Goal: Find specific page/section: Find specific page/section

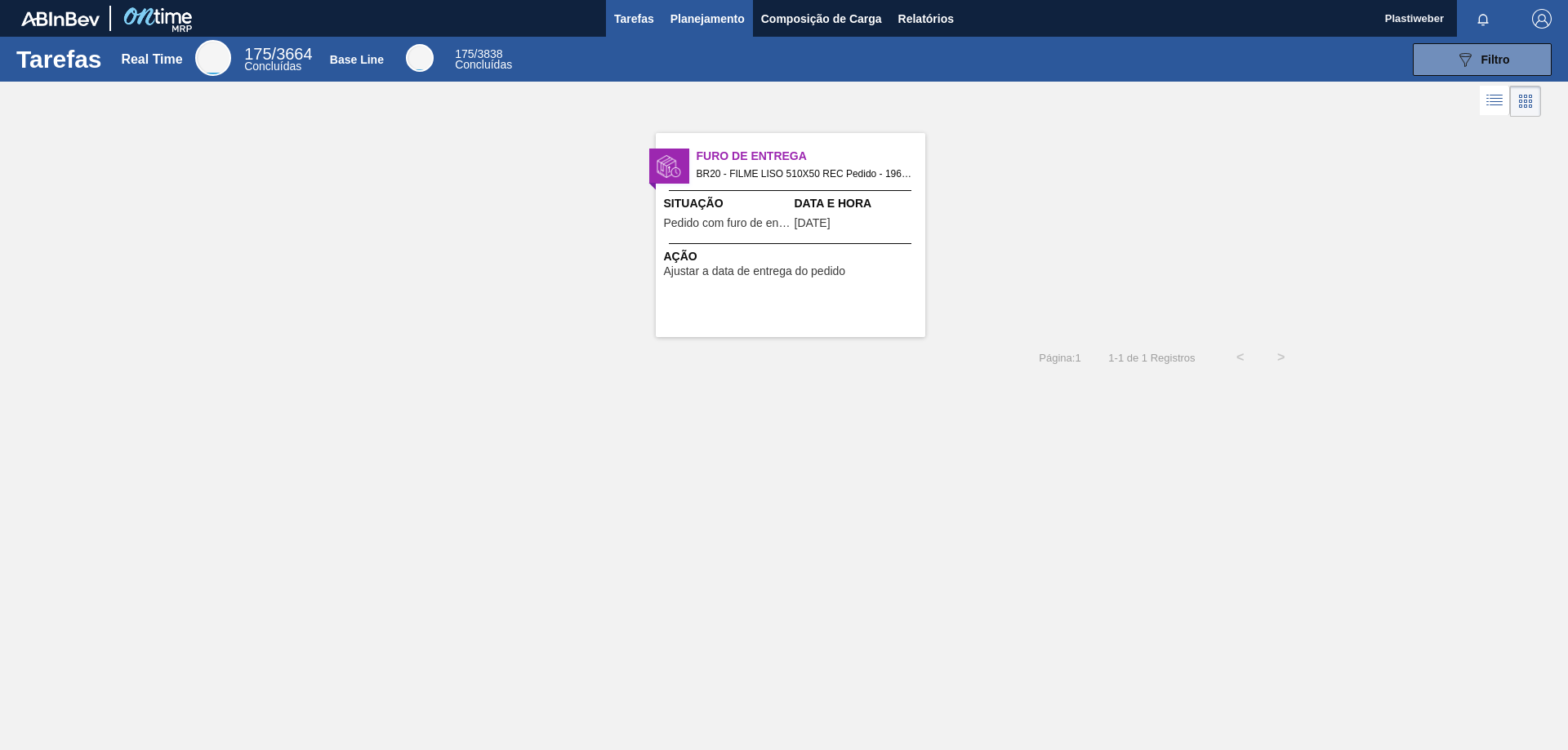
click at [703, 19] on span "Planejamento" at bounding box center [707, 18] width 74 height 19
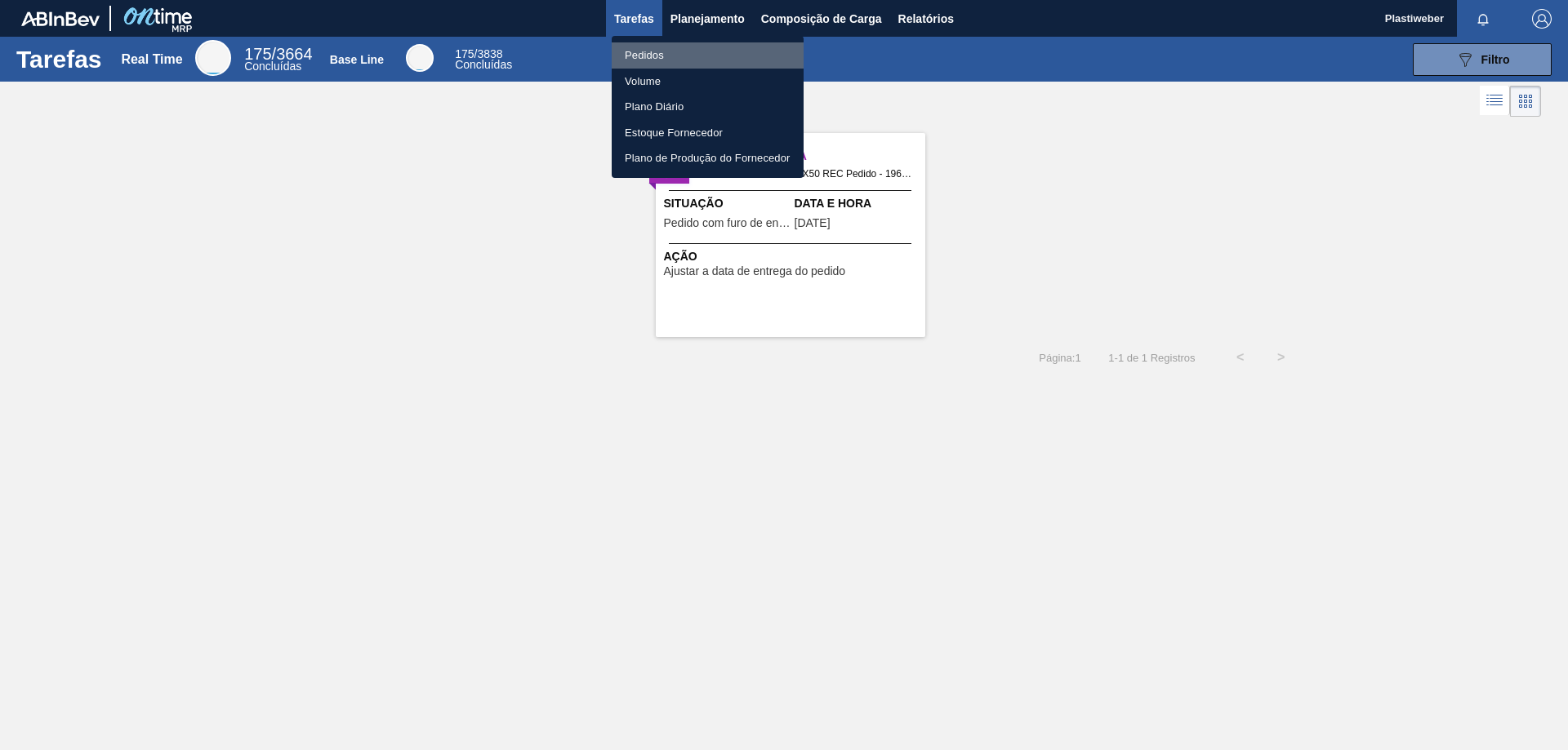
click at [691, 47] on li "Pedidos" at bounding box center [707, 55] width 192 height 26
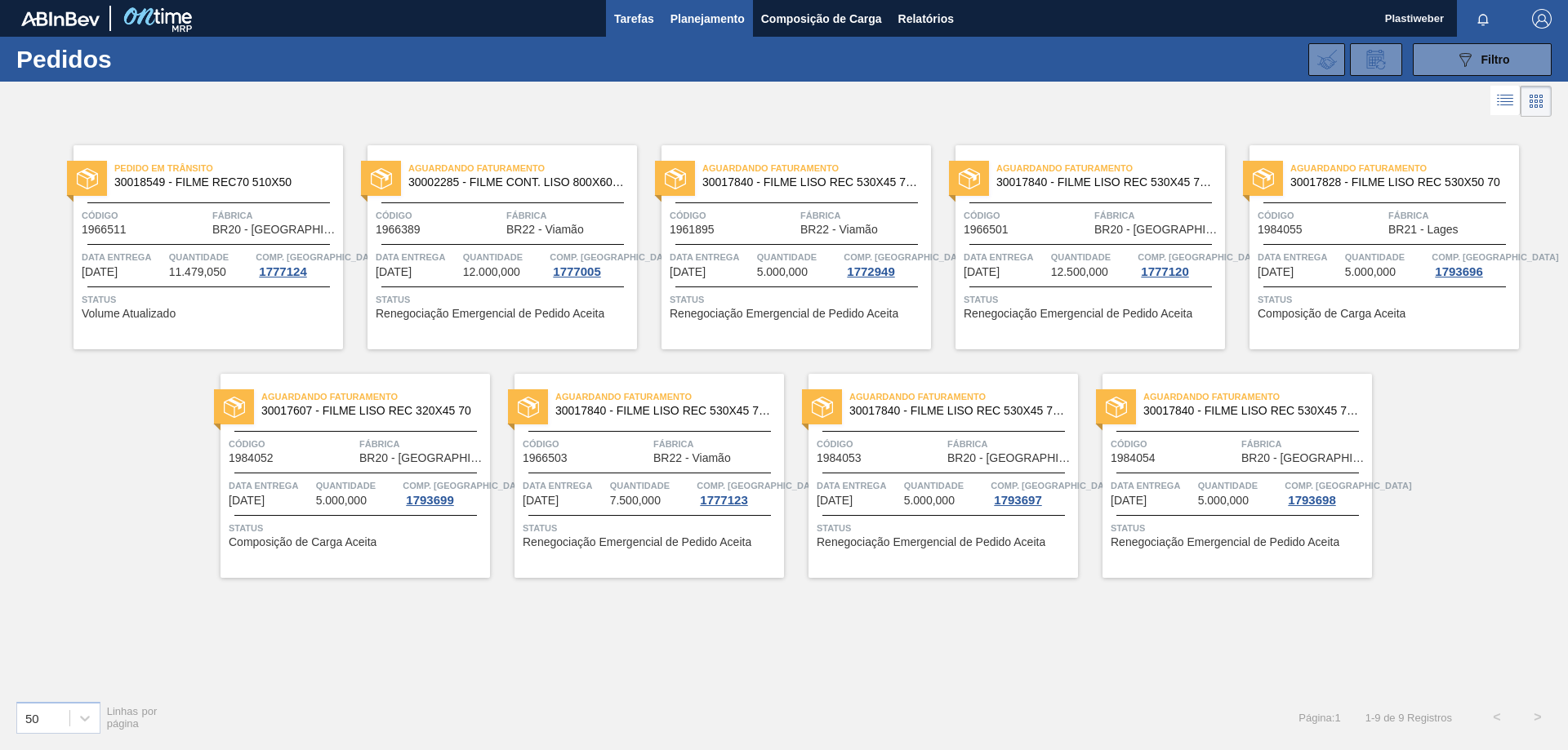
click at [644, 17] on span "Tarefas" at bounding box center [634, 18] width 40 height 19
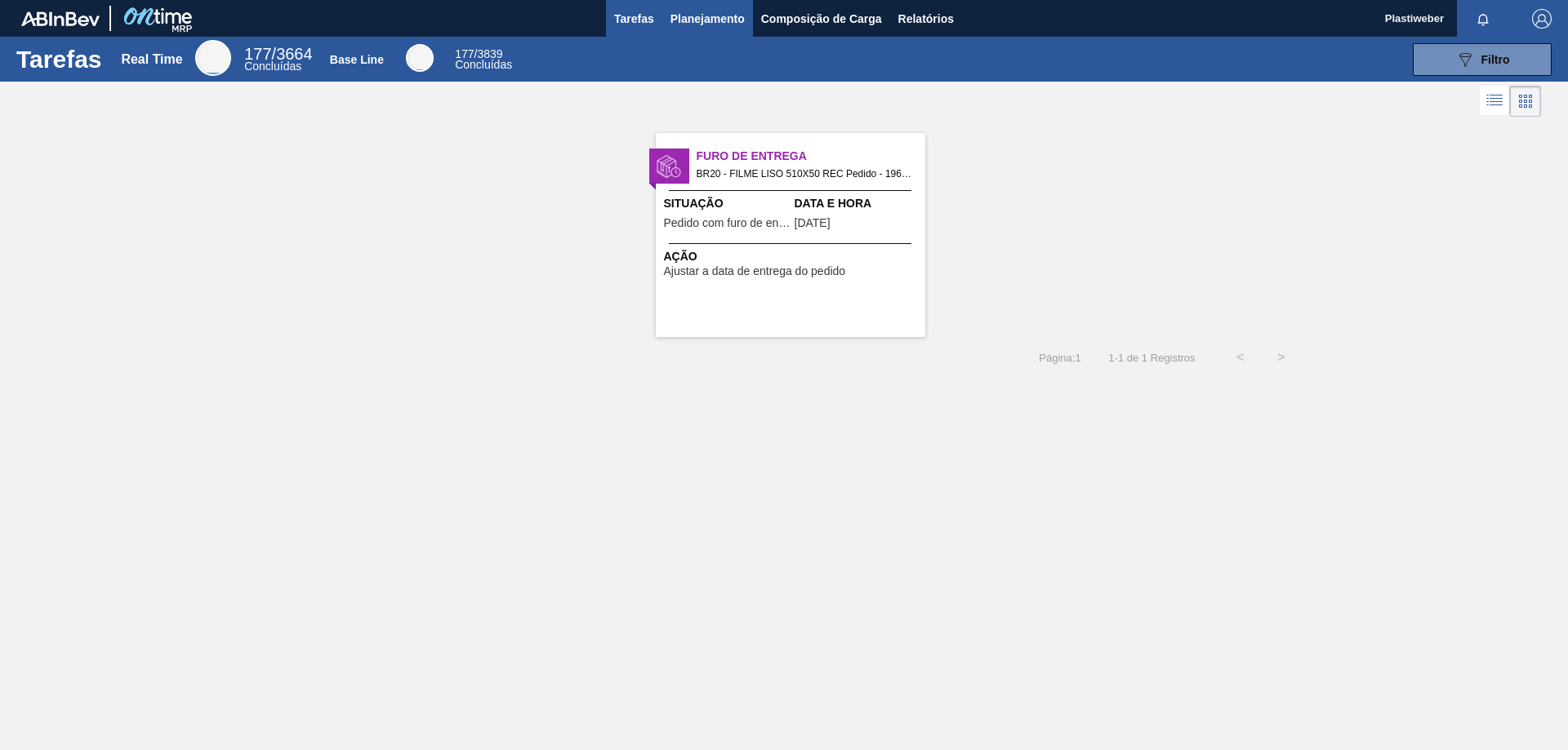
click at [709, 12] on span "Planejamento" at bounding box center [707, 18] width 74 height 19
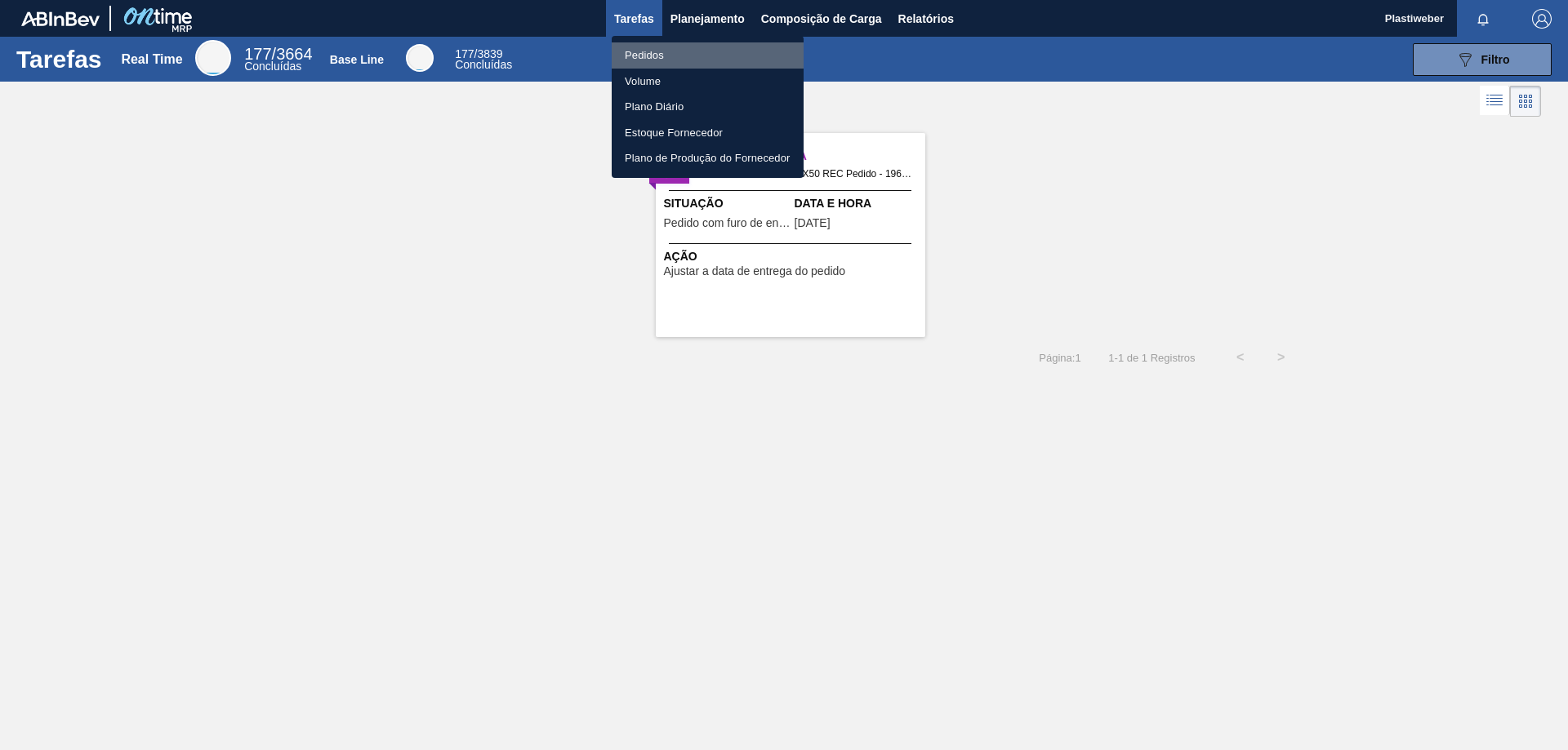
click at [671, 46] on li "Pedidos" at bounding box center [707, 55] width 192 height 26
